Goal: Information Seeking & Learning: Learn about a topic

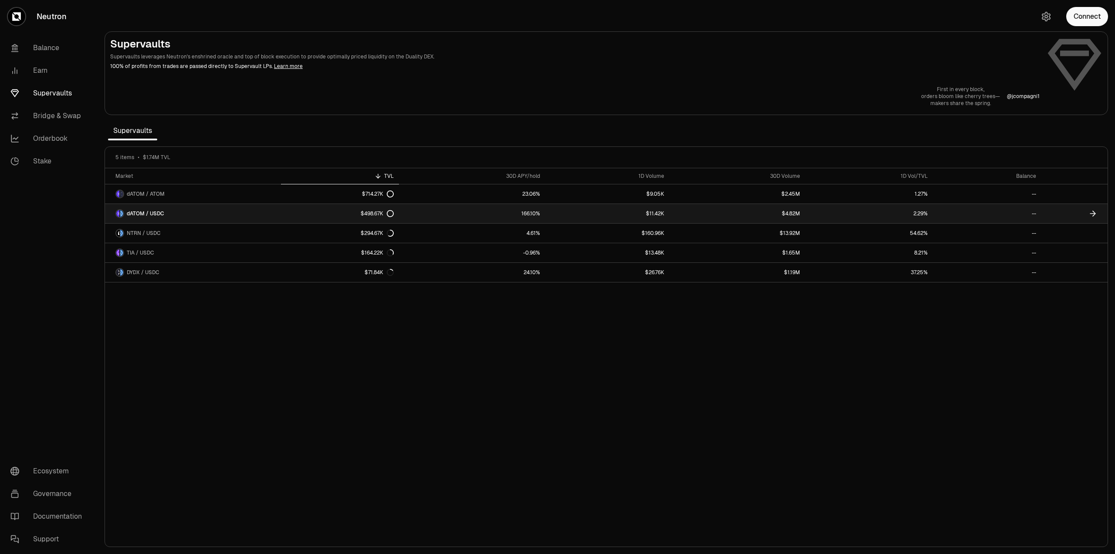
click at [342, 211] on link "$498.67K" at bounding box center [340, 213] width 118 height 19
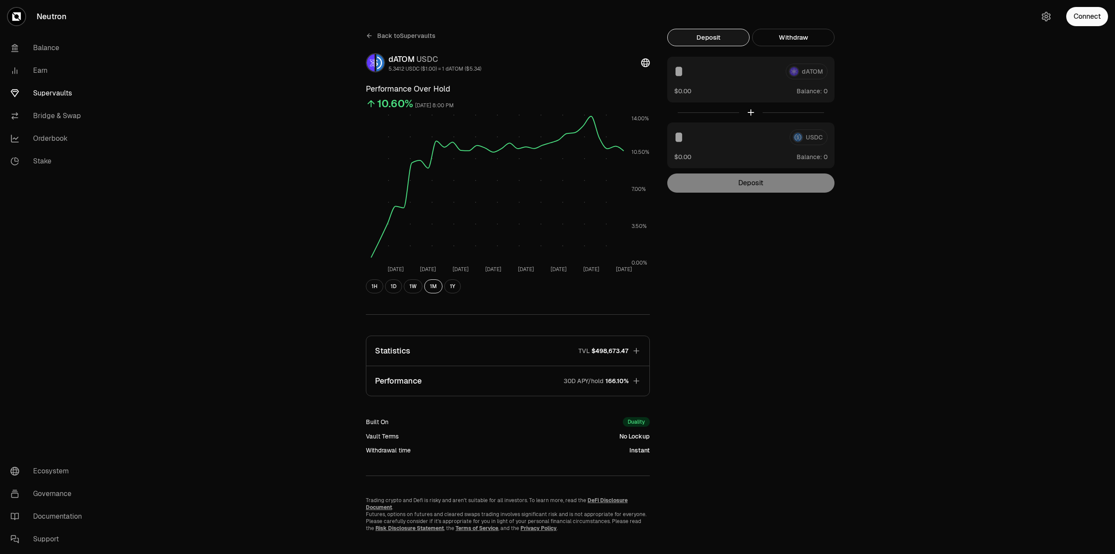
scroll to position [12, 0]
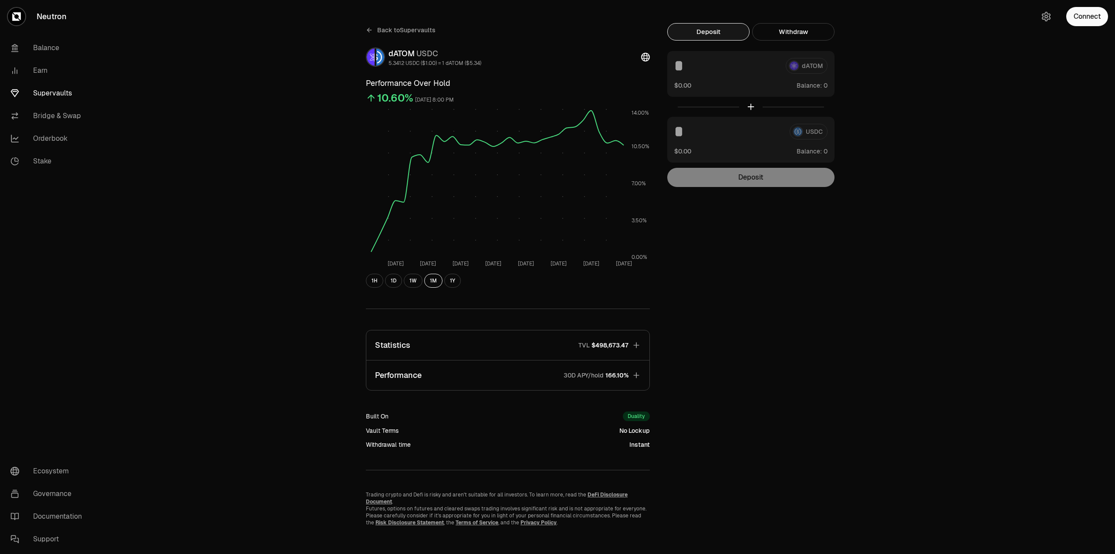
click at [639, 373] on icon "button" at bounding box center [636, 375] width 9 height 9
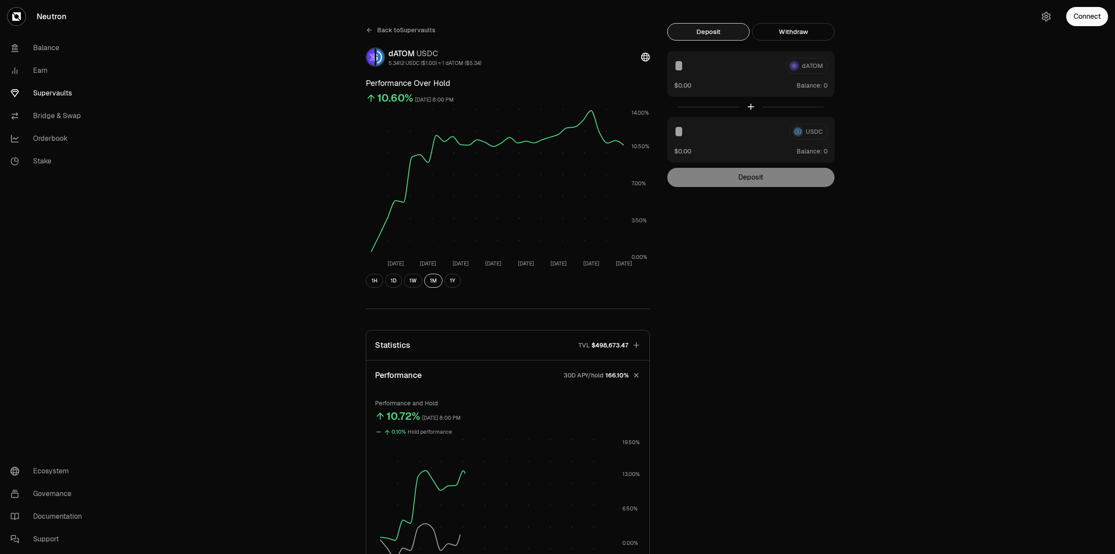
click at [637, 344] on icon "button" at bounding box center [636, 345] width 9 height 9
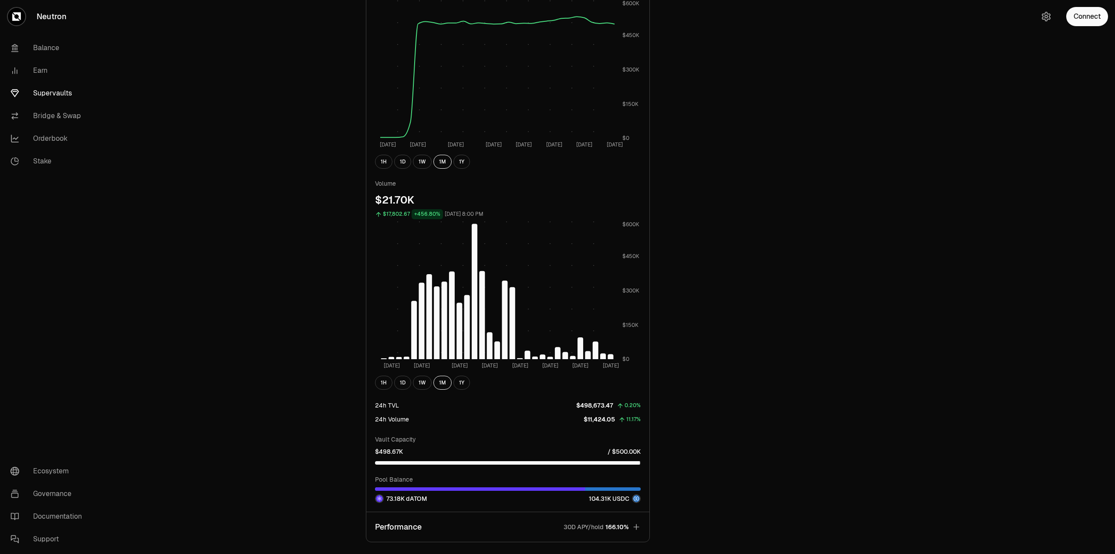
scroll to position [312, 0]
